Goal: Check status: Check status

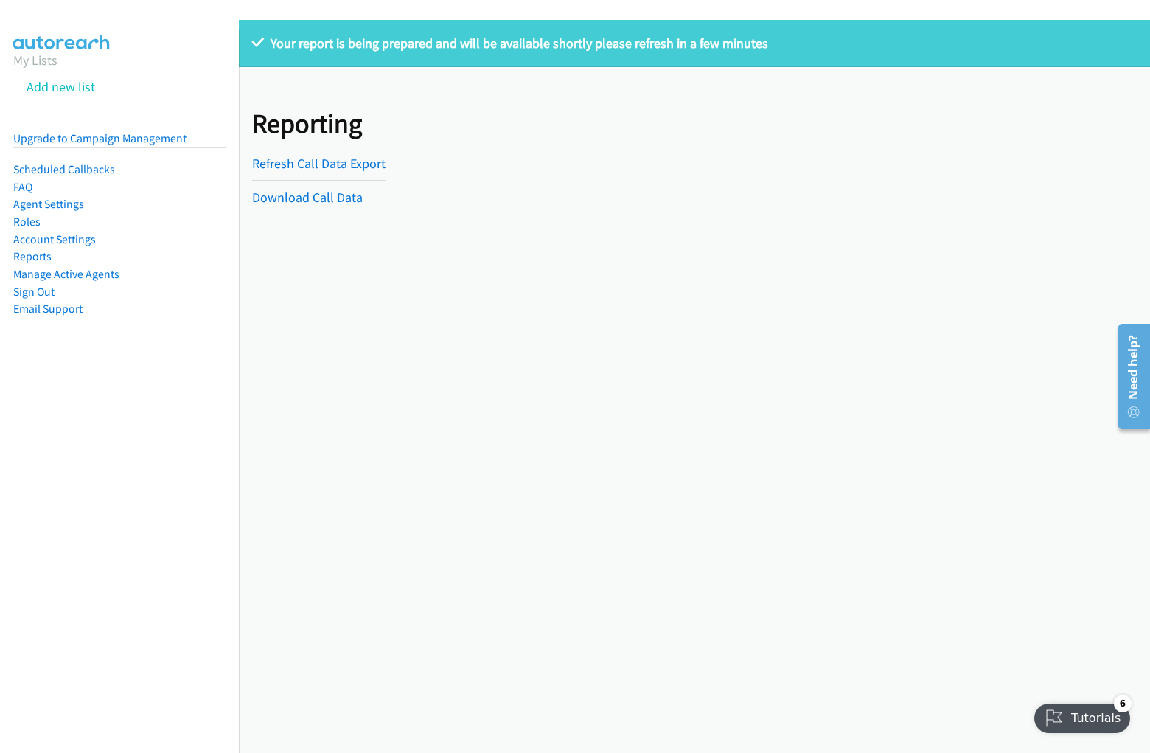
click at [575, 46] on p "Your report is being prepared and will be available shortly please refresh in a…" at bounding box center [694, 43] width 885 height 20
click at [695, 386] on div "Your report is being prepared and will be available shortly please refresh in a…" at bounding box center [695, 386] width 912 height 733
click at [689, 44] on p "Your report is being prepared and will be available shortly please refresh in a…" at bounding box center [694, 43] width 885 height 20
click at [689, 144] on div "Reporting Refresh Call Data Export Download Call Data" at bounding box center [695, 143] width 912 height 153
click at [322, 144] on div "Reporting Refresh Call Data Export Download Call Data" at bounding box center [322, 143] width 140 height 127
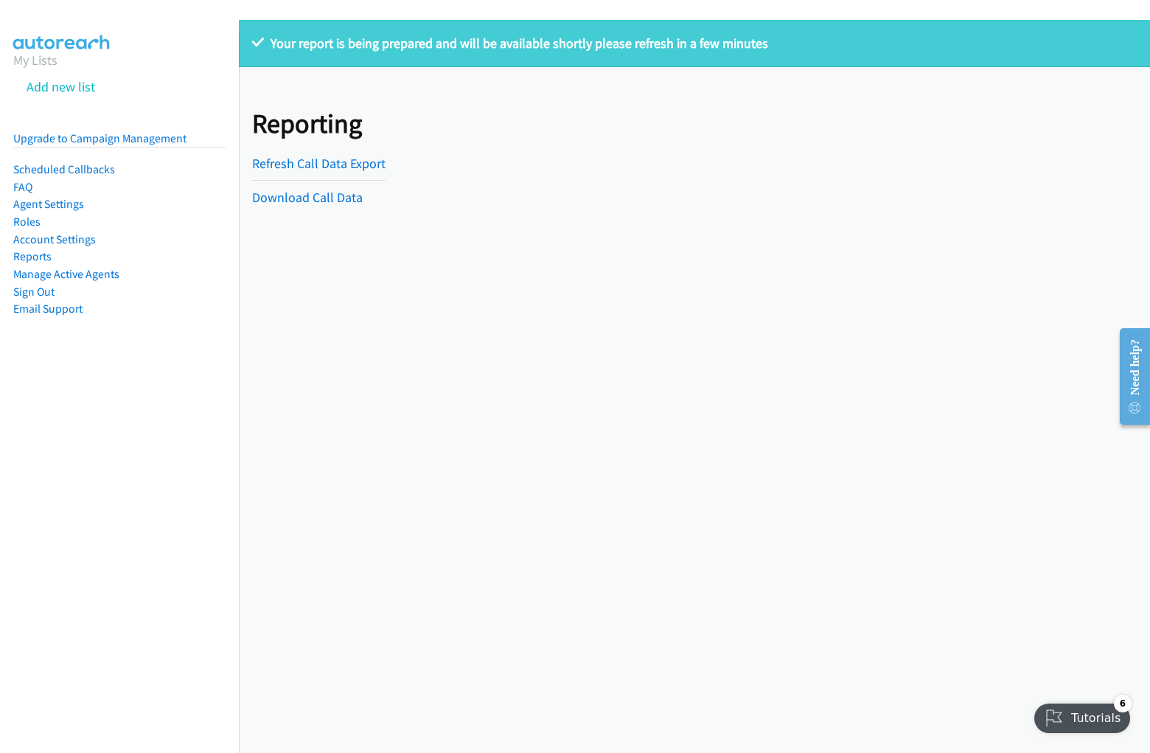
click at [322, 180] on hr at bounding box center [318, 180] width 133 height 1
click at [318, 180] on hr at bounding box center [318, 180] width 133 height 1
click at [575, 46] on p "Your report is being prepared and will be available shortly please refresh in a…" at bounding box center [694, 43] width 885 height 20
click at [695, 386] on div "Your report is being prepared and will be available shortly please refresh in a…" at bounding box center [695, 386] width 912 height 733
click at [689, 44] on p "Your report is being prepared and will be available shortly please refresh in a…" at bounding box center [694, 43] width 885 height 20
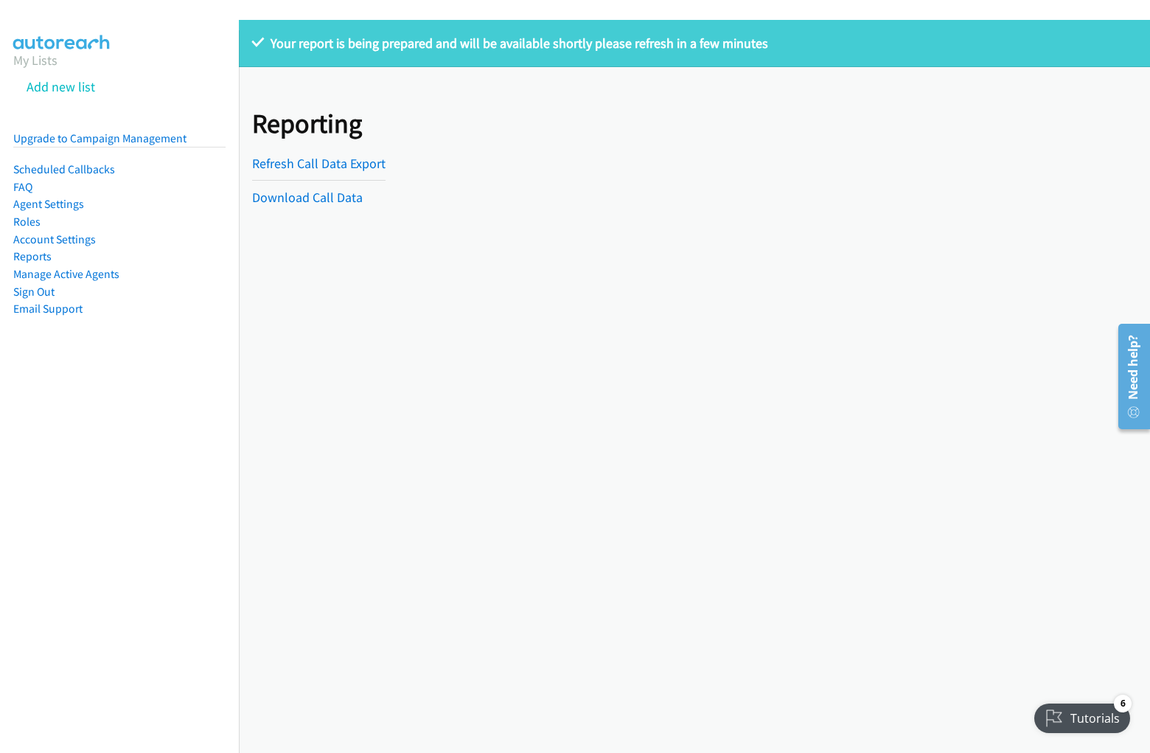
click at [689, 144] on div "Reporting Refresh Call Data Export Download Call Data" at bounding box center [695, 143] width 912 height 153
click at [322, 144] on div "Reporting Refresh Call Data Export Download Call Data" at bounding box center [322, 143] width 140 height 127
click at [322, 180] on hr at bounding box center [318, 180] width 133 height 1
click at [318, 180] on hr at bounding box center [318, 180] width 133 height 1
